Goal: Transaction & Acquisition: Download file/media

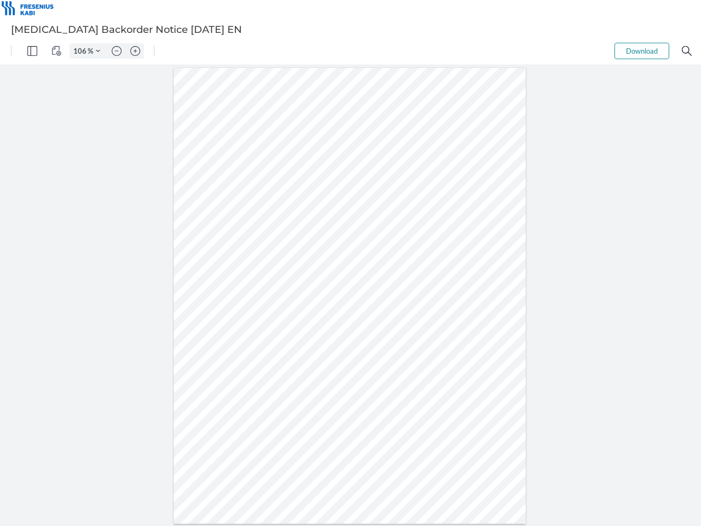
click at [32, 51] on img "Panel" at bounding box center [32, 51] width 10 height 10
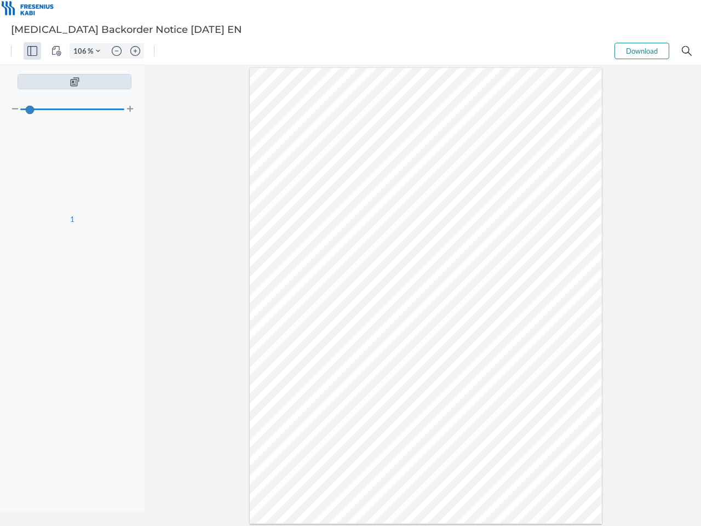
click at [56, 51] on img "View Controls" at bounding box center [56, 51] width 10 height 10
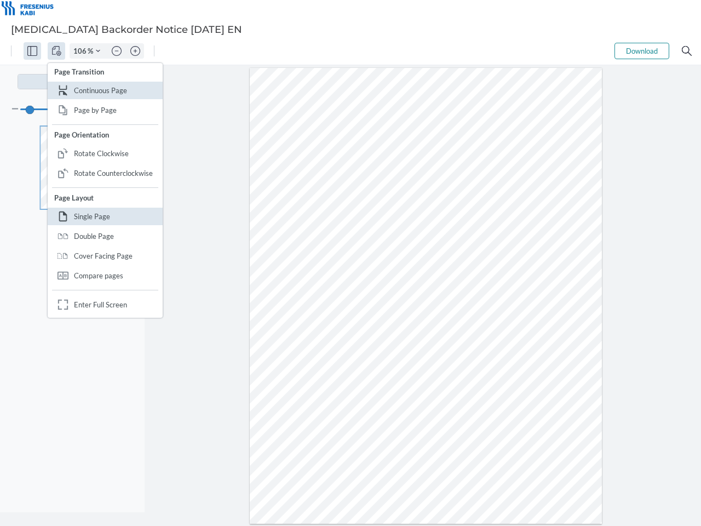
click at [82, 51] on input "106" at bounding box center [79, 51] width 18 height 10
click at [98, 51] on img "Zoom Controls" at bounding box center [98, 51] width 4 height 4
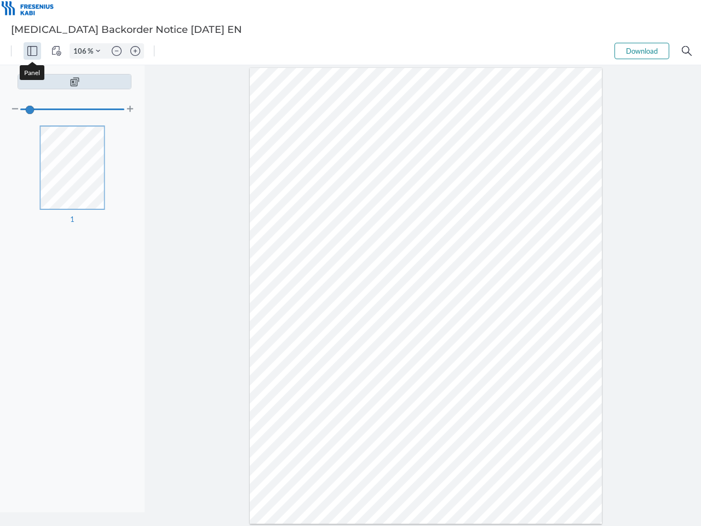
click at [117, 51] on img "Zoom out" at bounding box center [117, 51] width 10 height 10
click at [135, 51] on img "Zoom in" at bounding box center [135, 51] width 10 height 10
type input "106"
click at [642, 51] on button "Download" at bounding box center [642, 51] width 55 height 16
